Goal: Use online tool/utility: Use online tool/utility

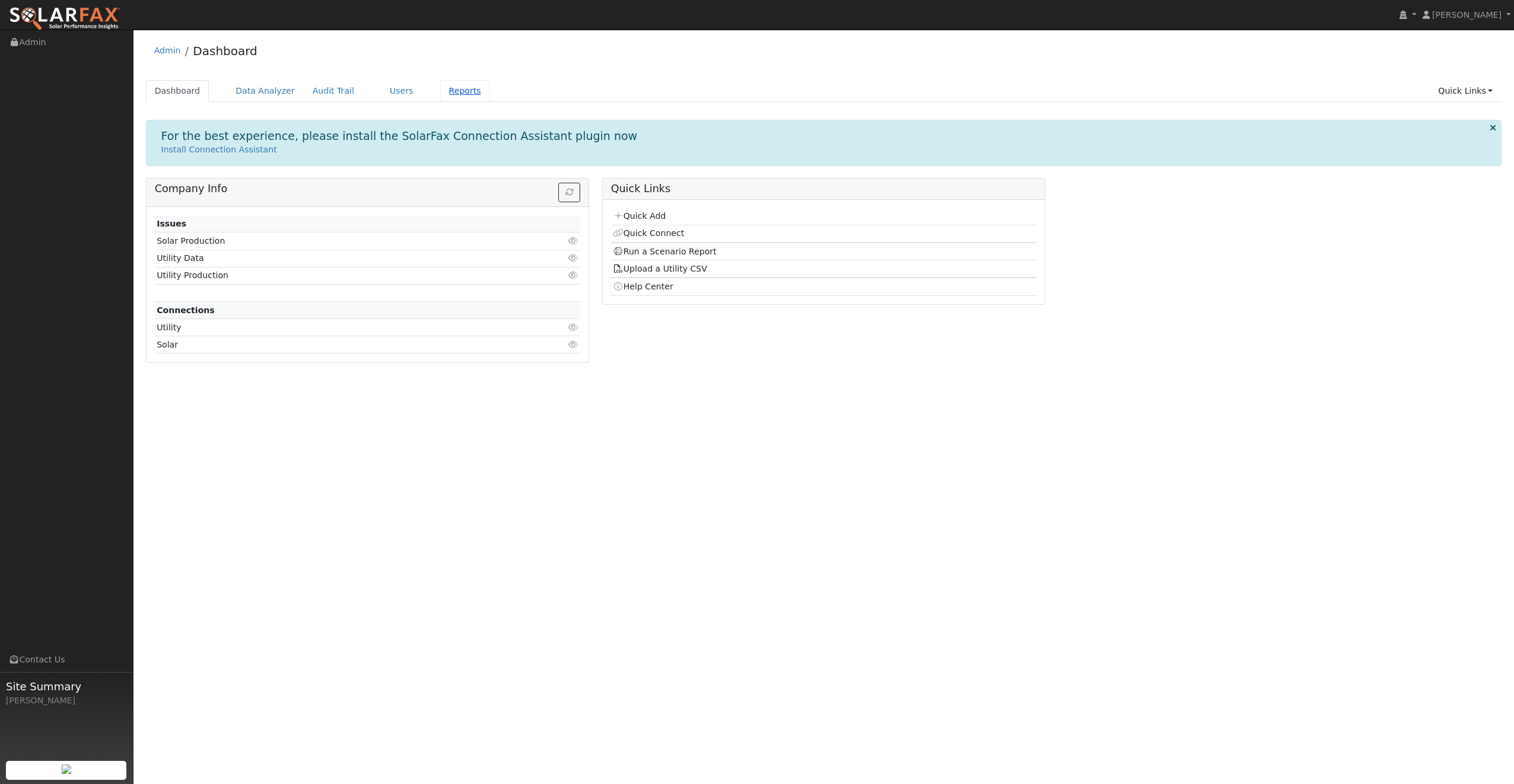
click at [441, 87] on link "Reports" at bounding box center [464, 91] width 50 height 22
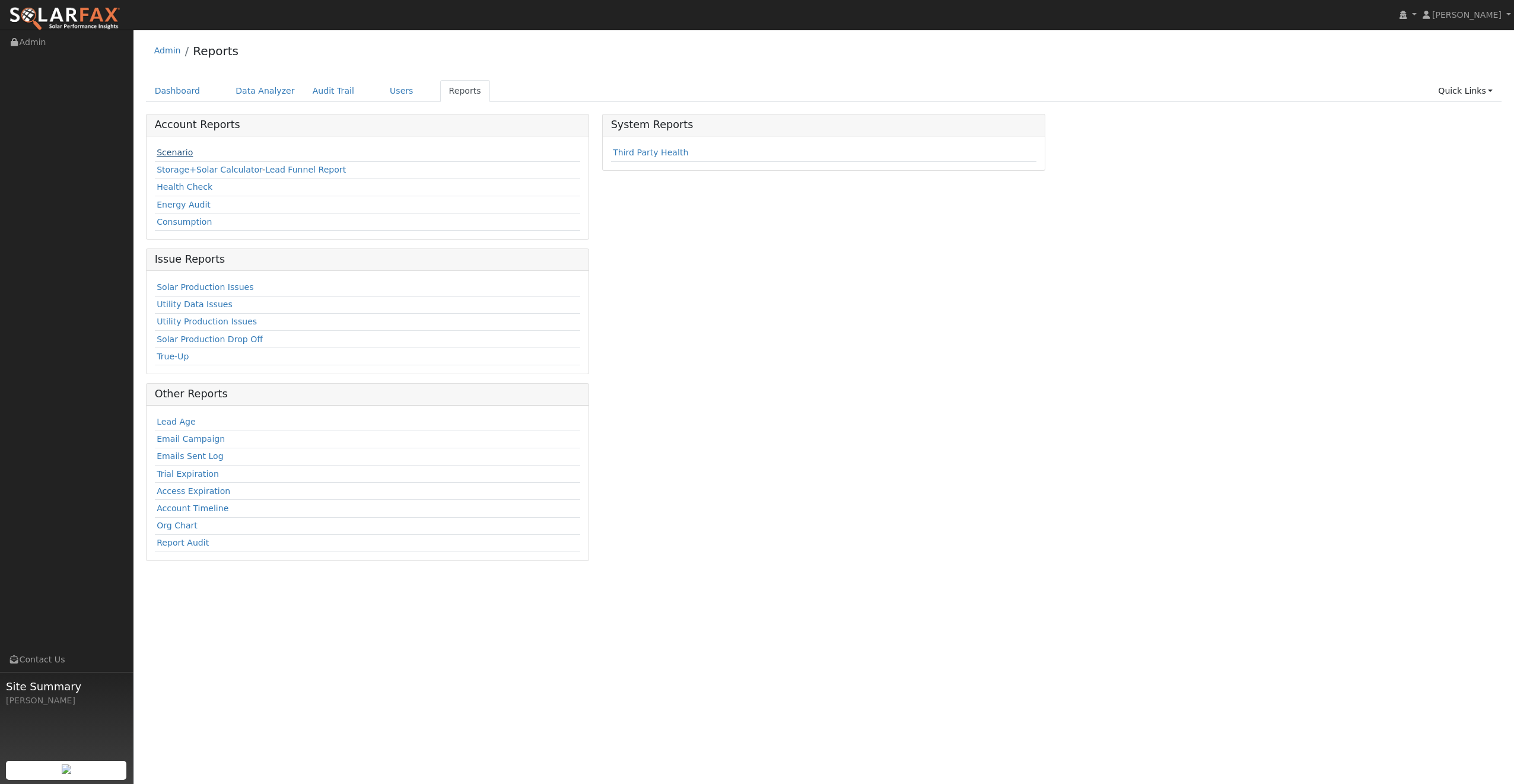
click at [178, 152] on link "Scenario" at bounding box center [175, 152] width 36 height 9
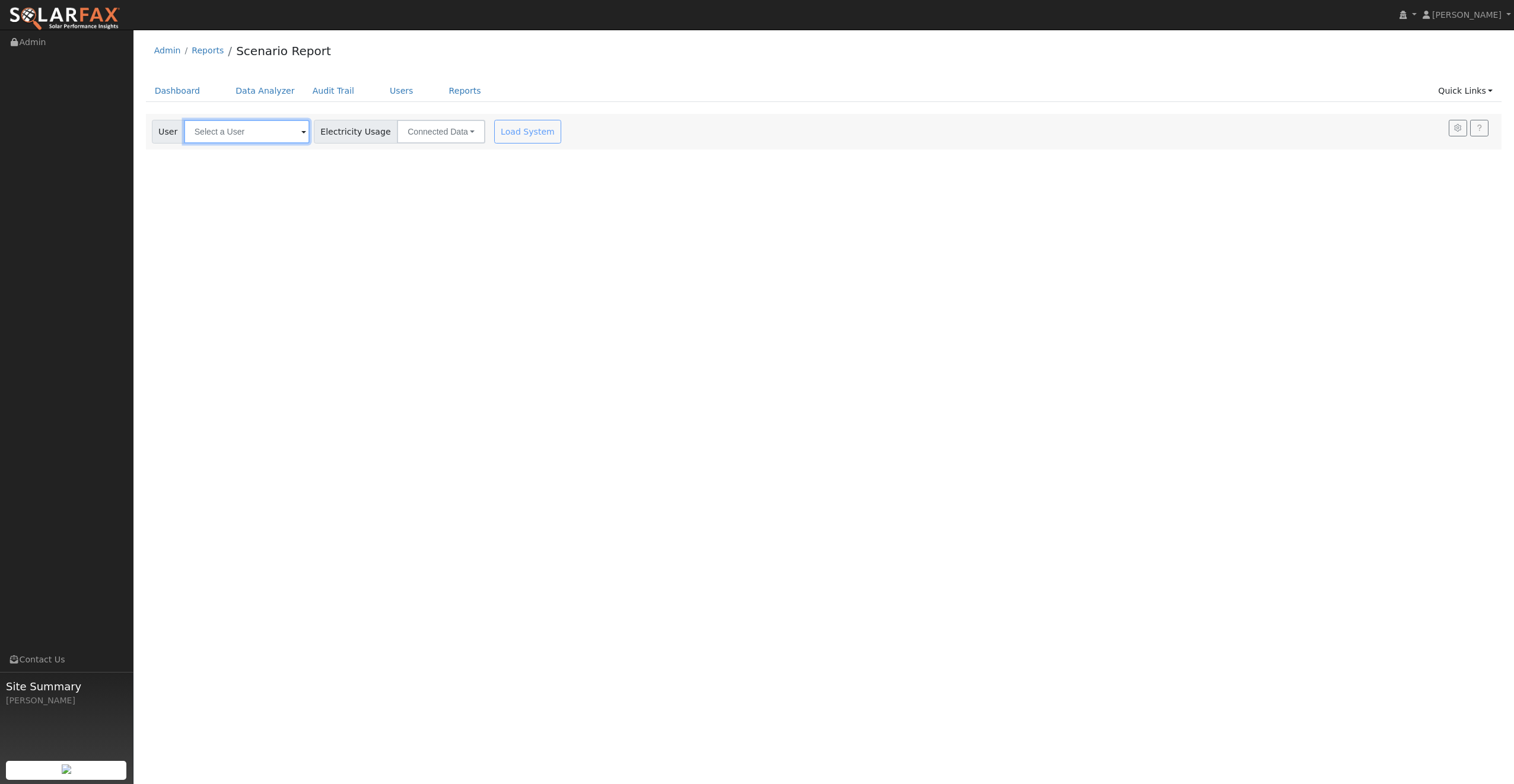
click at [267, 137] on input "text" at bounding box center [246, 132] width 126 height 24
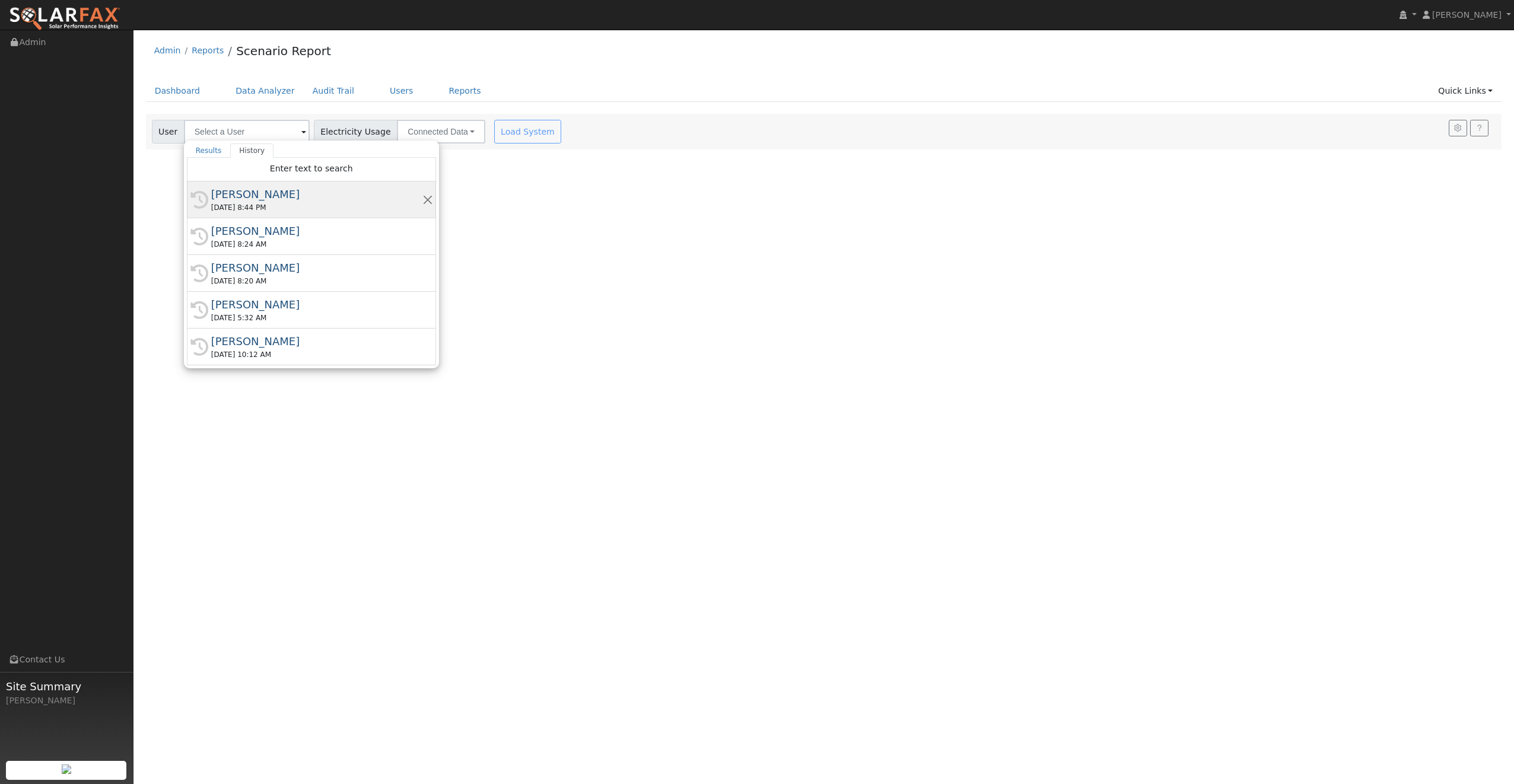
click at [254, 194] on div "[PERSON_NAME]" at bounding box center [316, 194] width 211 height 16
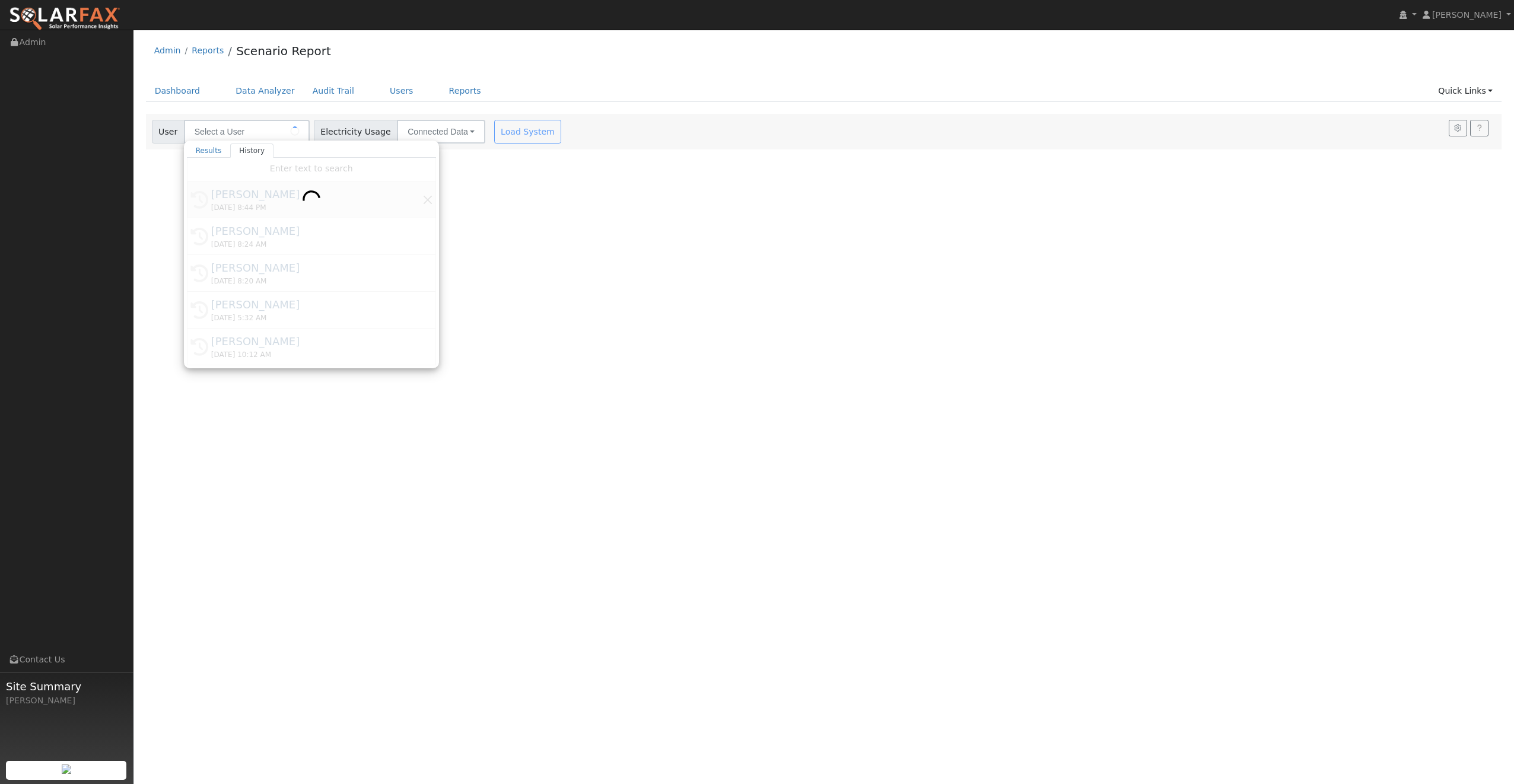
type input "[PERSON_NAME]"
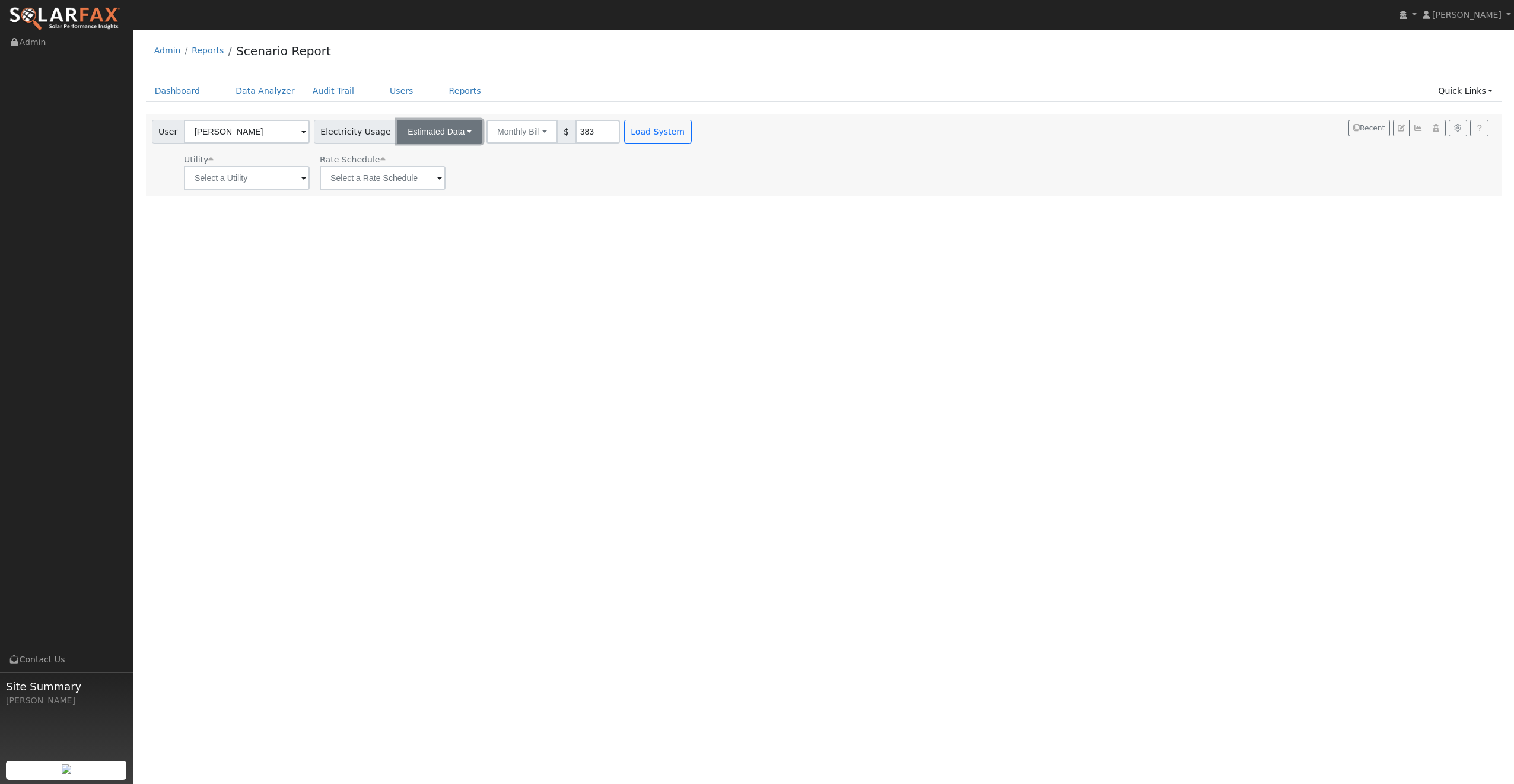
click at [449, 139] on button "Estimated Data" at bounding box center [439, 132] width 85 height 24
click at [424, 161] on link "Connected Data" at bounding box center [439, 157] width 85 height 17
click at [452, 130] on button "Connected Data" at bounding box center [441, 132] width 88 height 24
click at [423, 188] on link "CSV Data" at bounding box center [442, 191] width 85 height 17
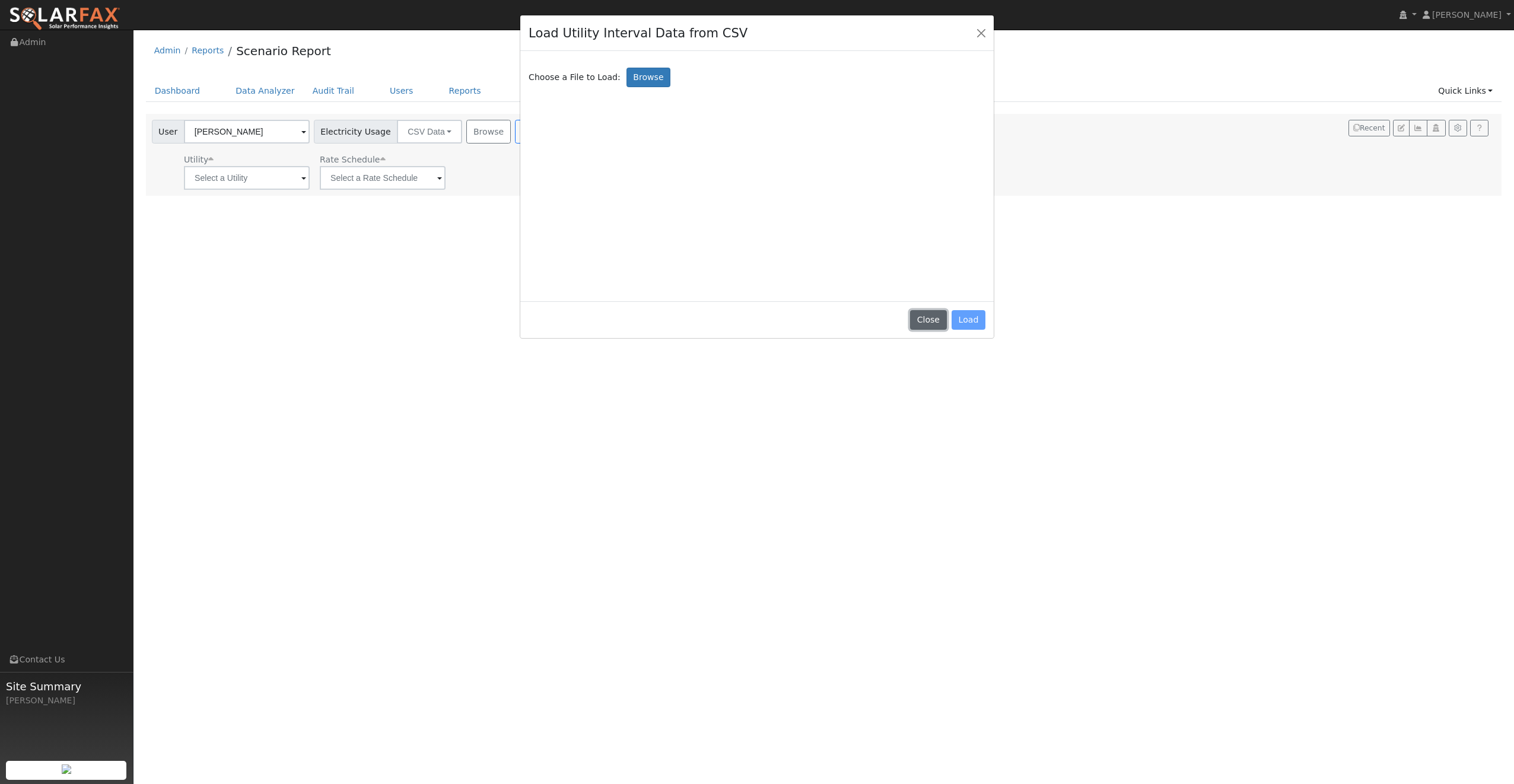
click at [930, 324] on button "Close" at bounding box center [928, 321] width 36 height 21
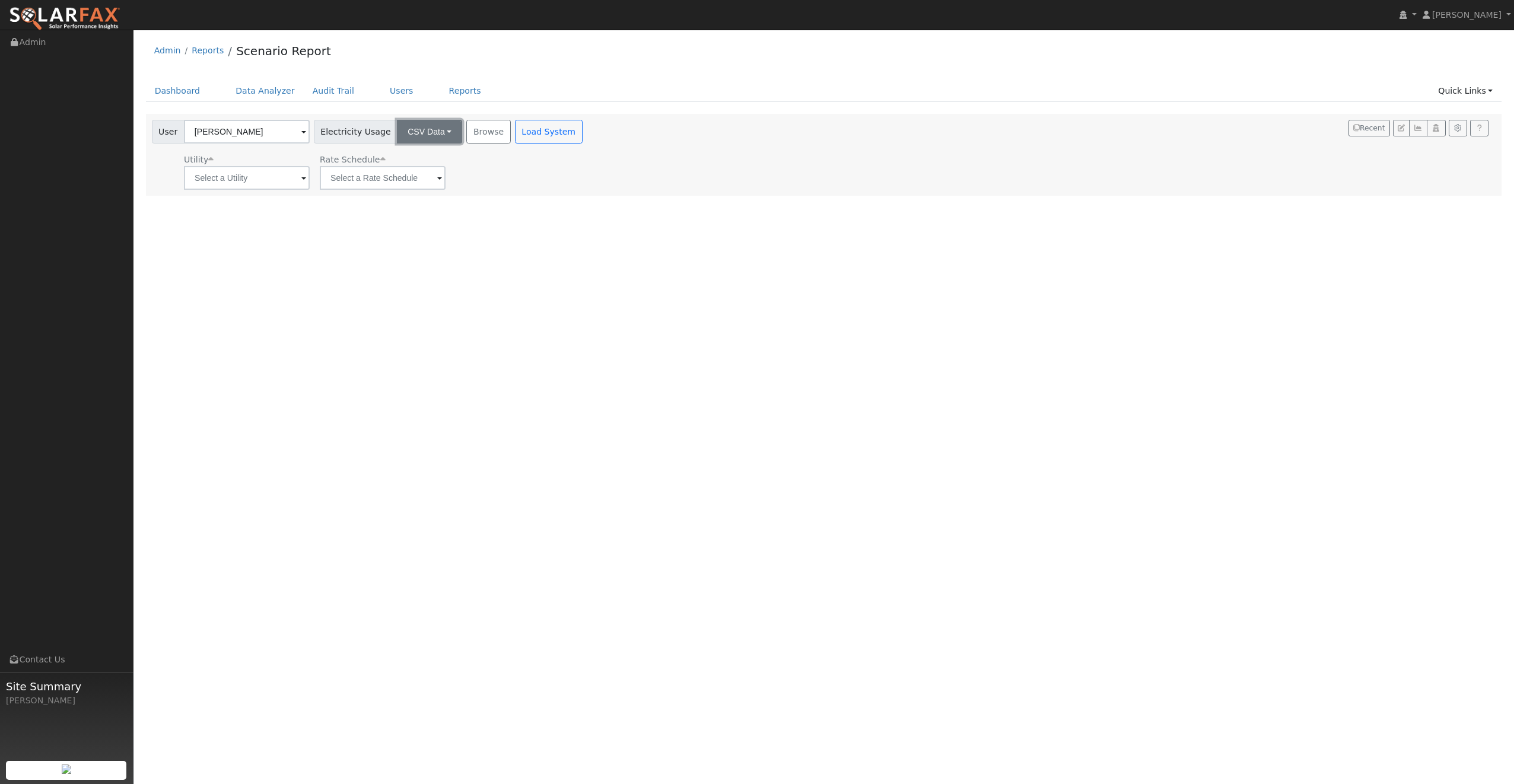
click at [428, 138] on button "CSV Data" at bounding box center [429, 132] width 66 height 24
click at [407, 174] on link "Estimated Data" at bounding box center [419, 174] width 85 height 17
click at [604, 133] on input "9999" at bounding box center [614, 132] width 44 height 24
drag, startPoint x: 593, startPoint y: 132, endPoint x: 562, endPoint y: 117, distance: 34.4
click at [565, 121] on div "Annual Consumption Annual Consumption Monthly Bill 9999 kWh" at bounding box center [577, 132] width 181 height 24
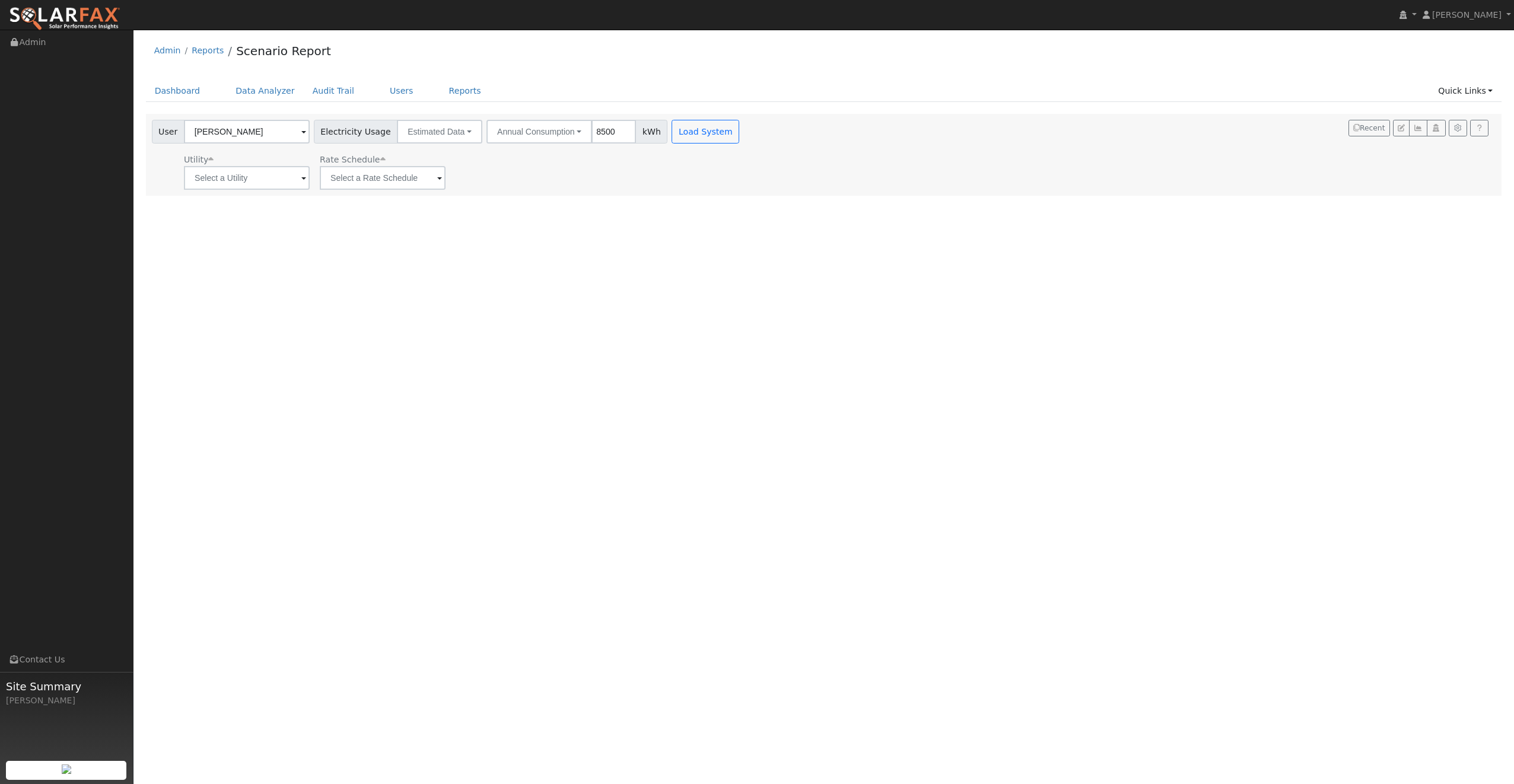
type input "8500"
click at [761, 161] on div "User Matt Escudero Account Default Account Default Account Primary Account Elec…" at bounding box center [821, 152] width 1344 height 74
click at [674, 126] on button "Load System" at bounding box center [705, 132] width 68 height 24
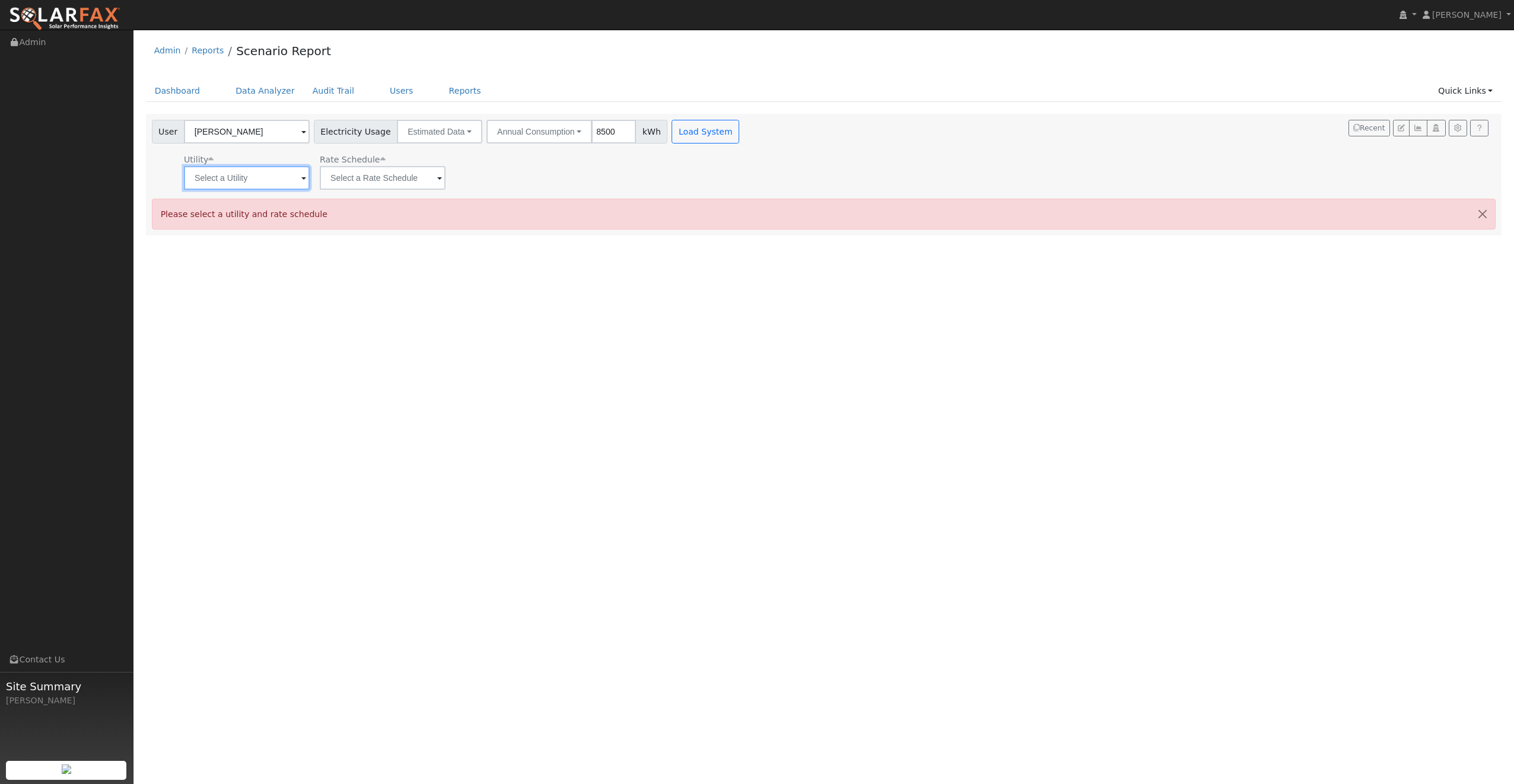
click at [244, 182] on input "text" at bounding box center [246, 178] width 126 height 24
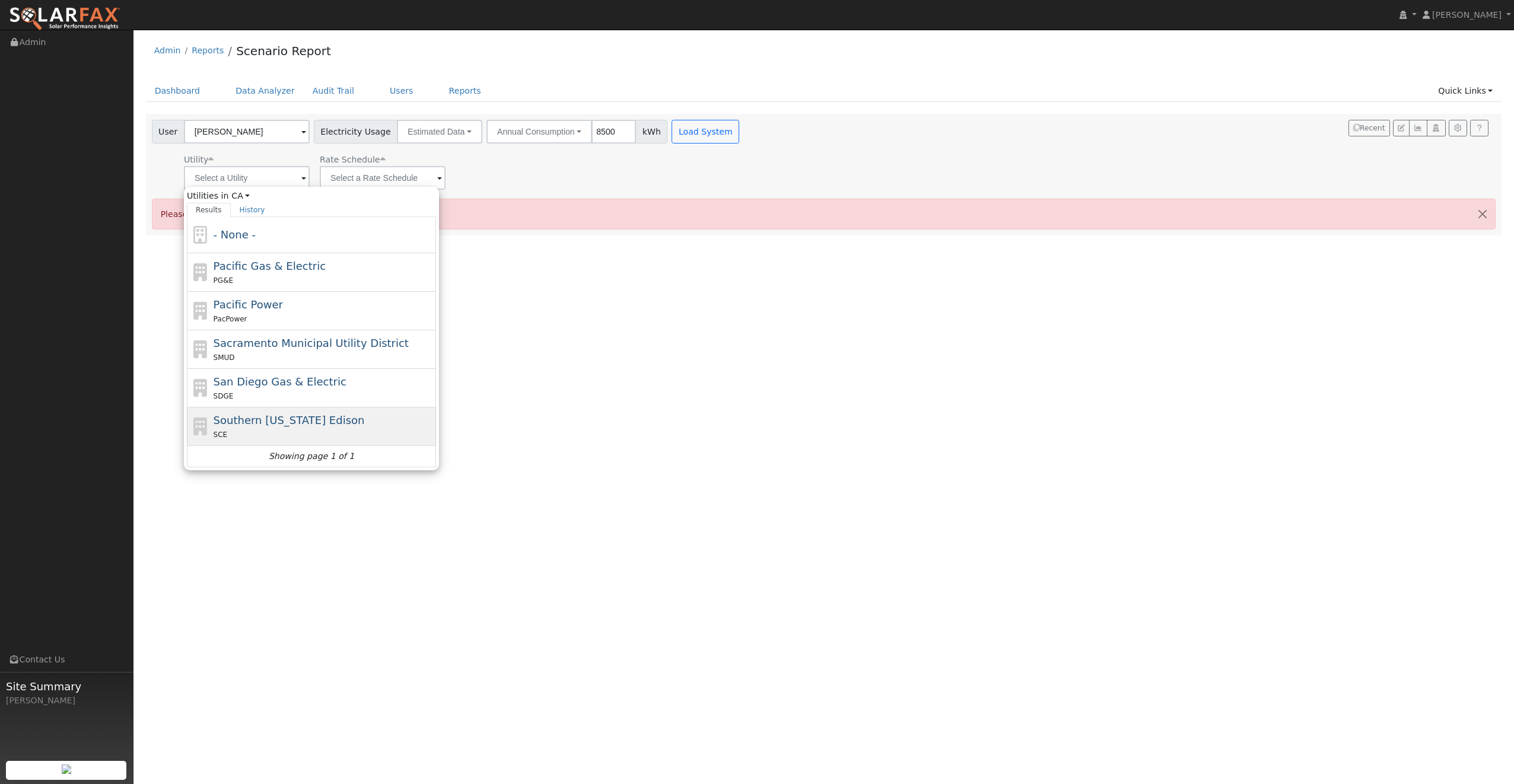
click at [251, 424] on span "Southern California Edison" at bounding box center [289, 420] width 152 height 13
type input "Southern California Edison"
type input "Fixed Rate"
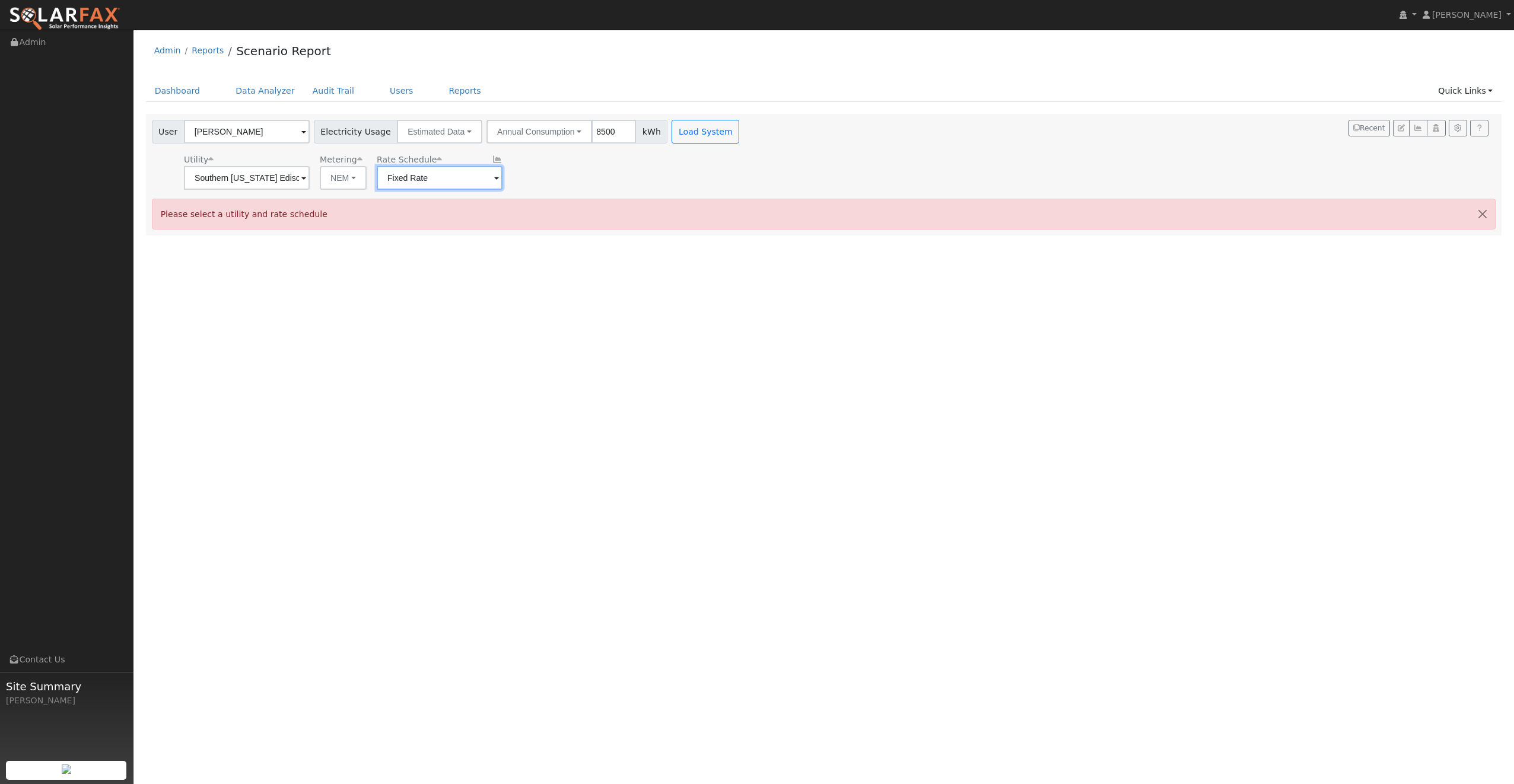
click at [400, 178] on input "Fixed Rate" at bounding box center [439, 178] width 126 height 24
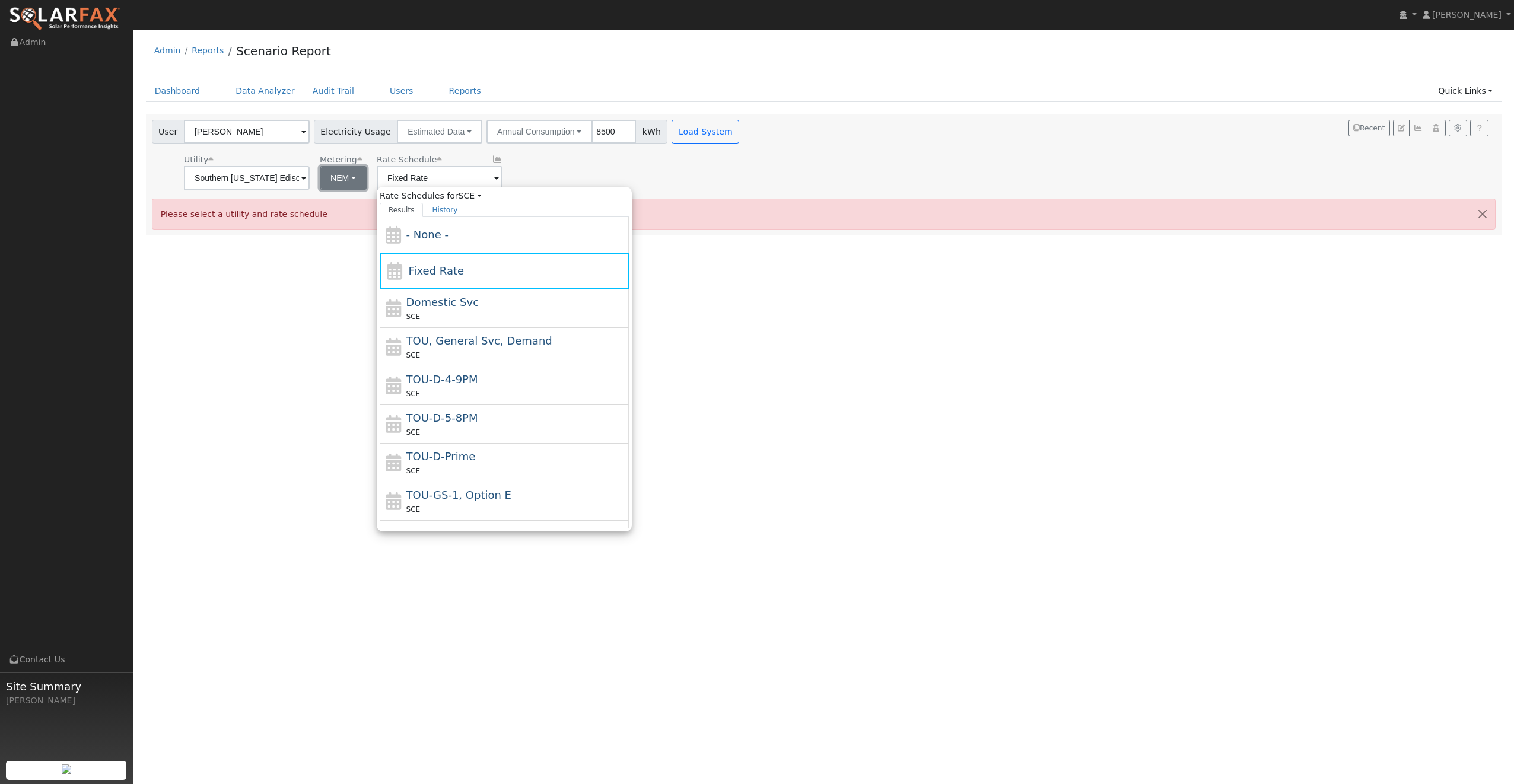
click at [344, 178] on button "NEM" at bounding box center [343, 178] width 47 height 24
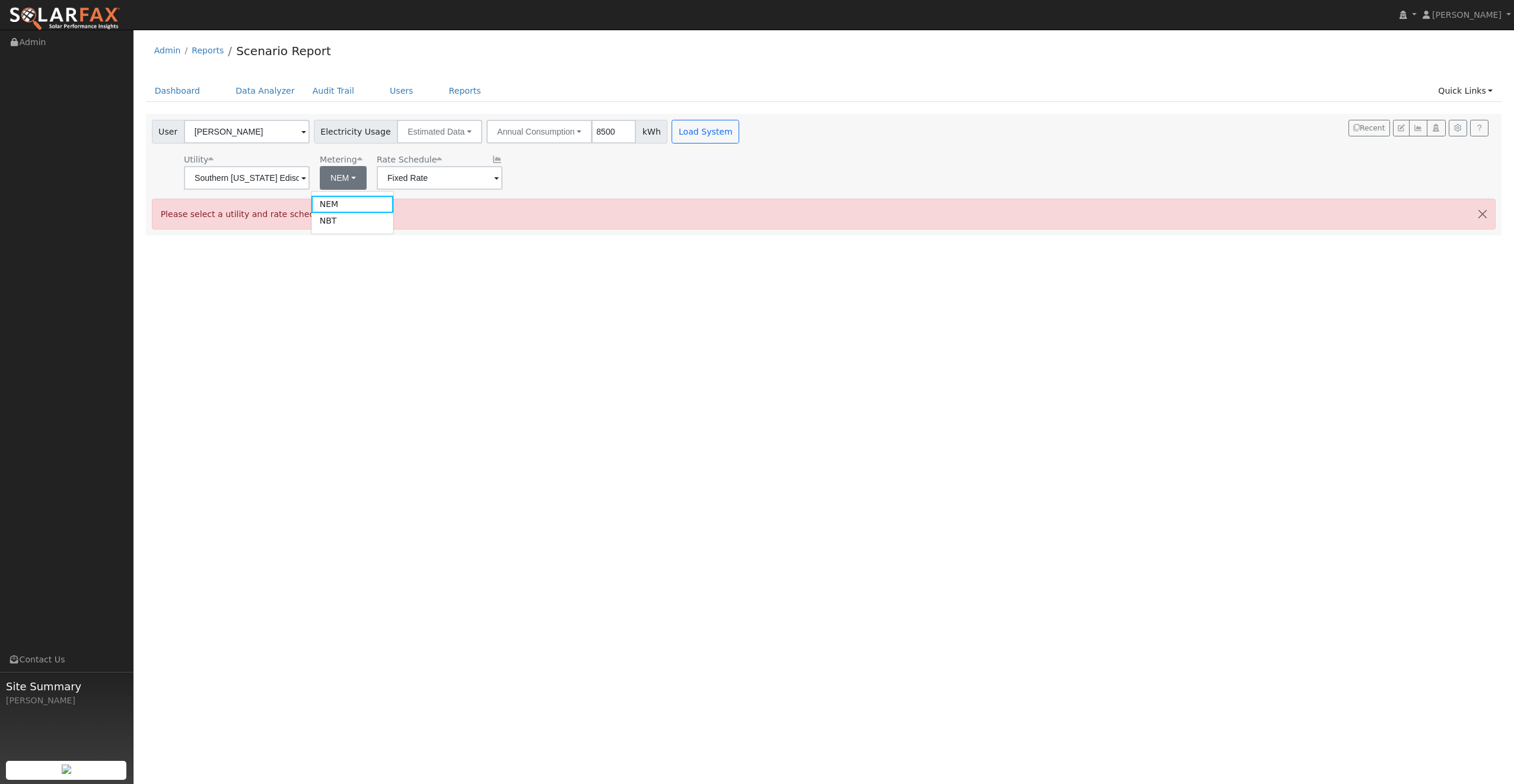
click at [663, 253] on div "User Profile First name Last name Email Email Notifications No Emails No Emails…" at bounding box center [824, 407] width 1381 height 754
click at [674, 144] on div "User Matt Escudero Account Default Account Default Account Primary Account Elec…" at bounding box center [446, 155] width 595 height 70
click at [684, 131] on button "Load System" at bounding box center [705, 132] width 68 height 24
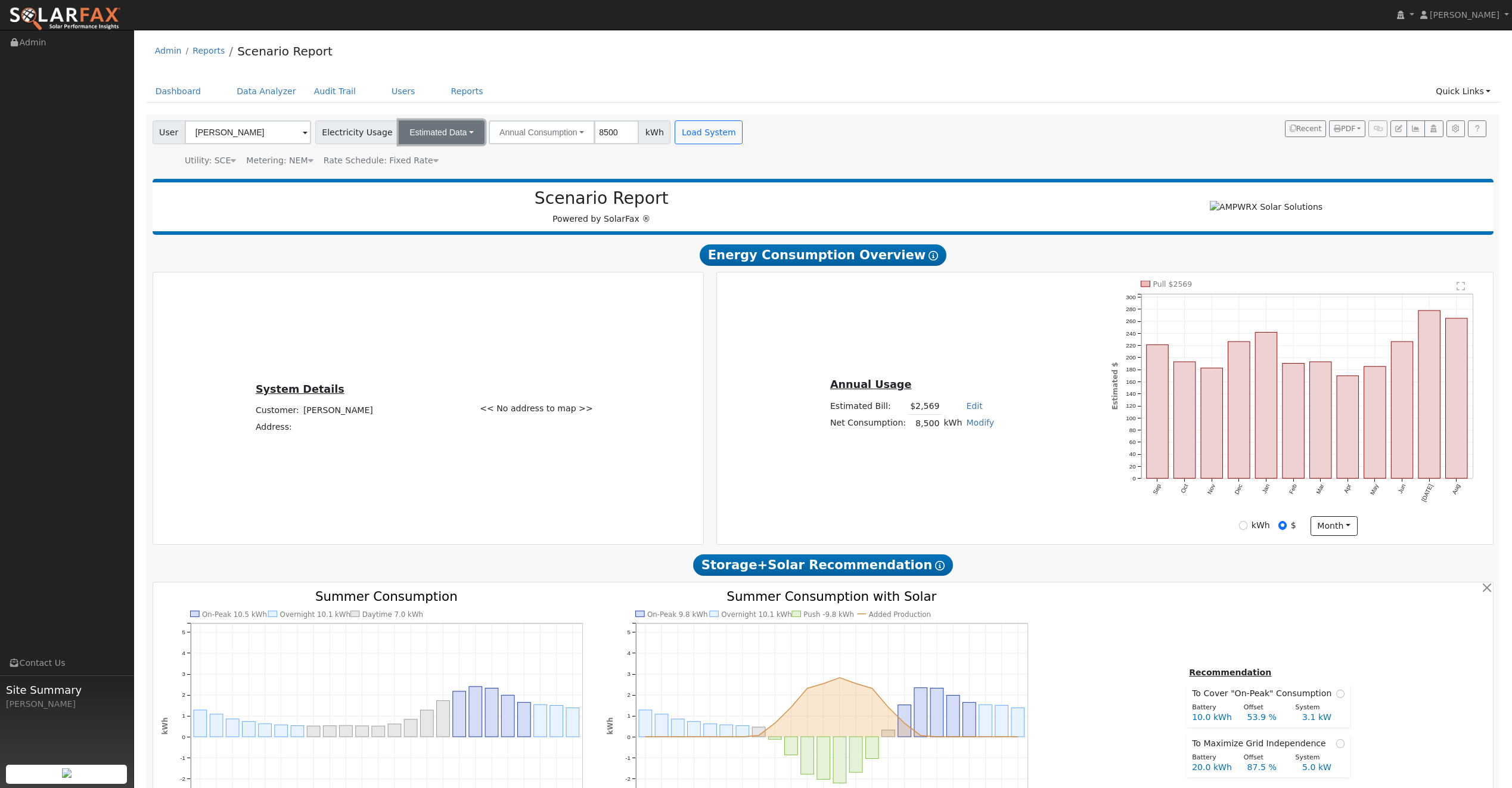
click at [449, 132] on button "Estimated Data" at bounding box center [441, 133] width 86 height 24
